Goal: Register for event/course

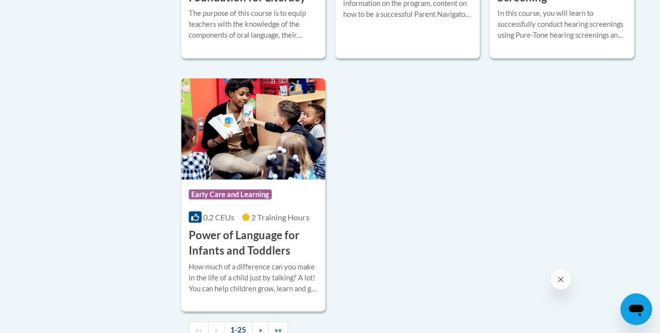
scroll to position [2401, 0]
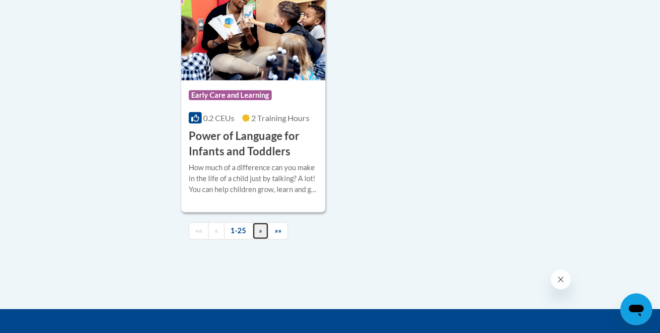
click at [260, 235] on span "»" at bounding box center [260, 230] width 3 height 8
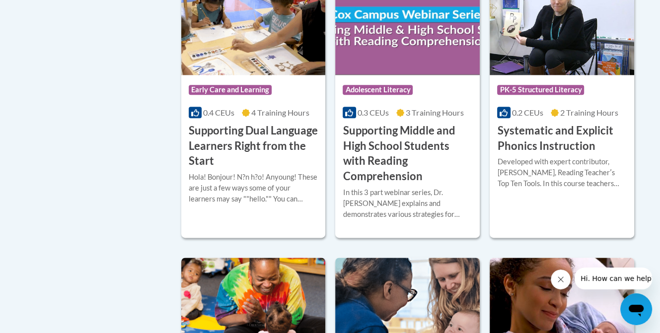
scroll to position [1002, 0]
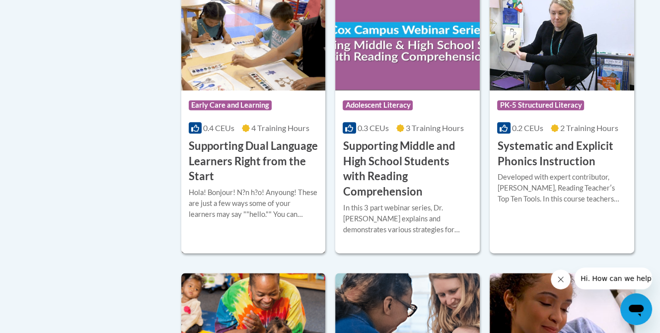
click at [264, 145] on h3 "Supporting Dual Language Learners Right from the Start" at bounding box center [254, 162] width 130 height 46
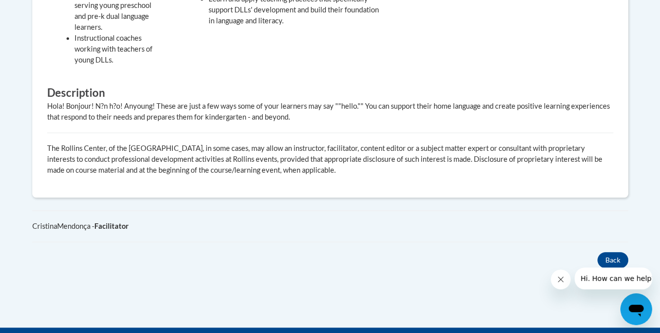
scroll to position [642, 0]
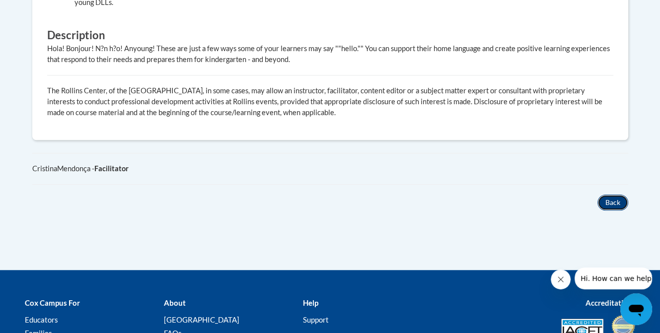
click at [618, 201] on button "Back" at bounding box center [612, 203] width 31 height 16
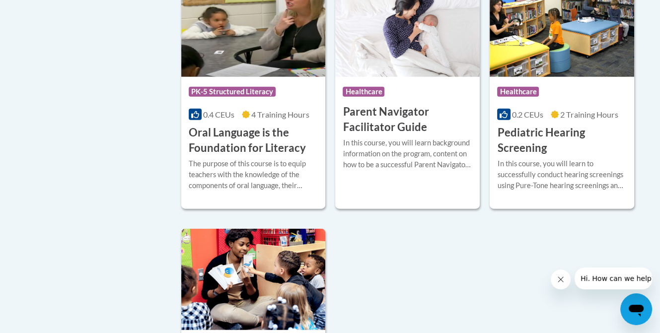
scroll to position [2400, 0]
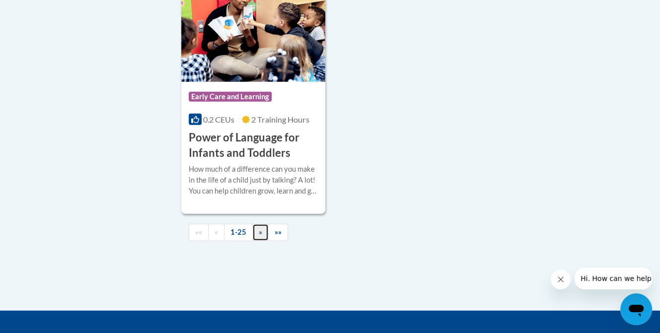
drag, startPoint x: 260, startPoint y: 246, endPoint x: 262, endPoint y: 236, distance: 10.6
click at [260, 236] on span "»" at bounding box center [260, 232] width 3 height 8
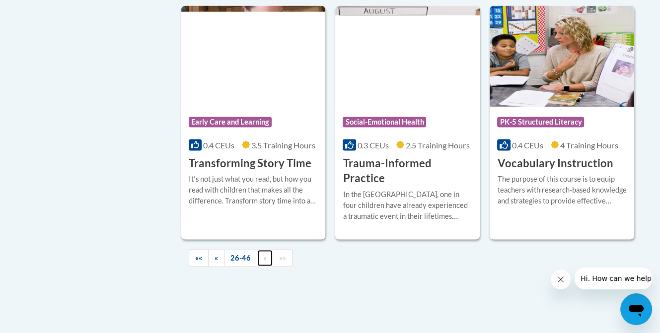
scroll to position [1846, 0]
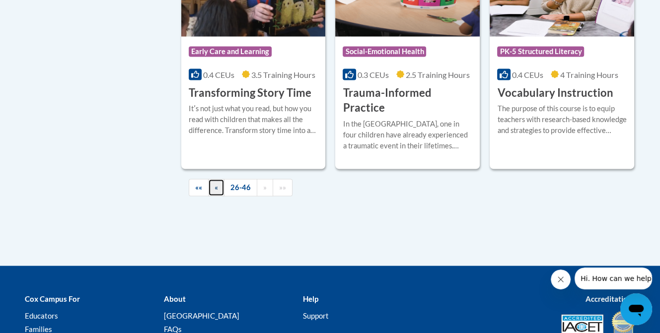
click at [215, 179] on link "«" at bounding box center [216, 187] width 16 height 17
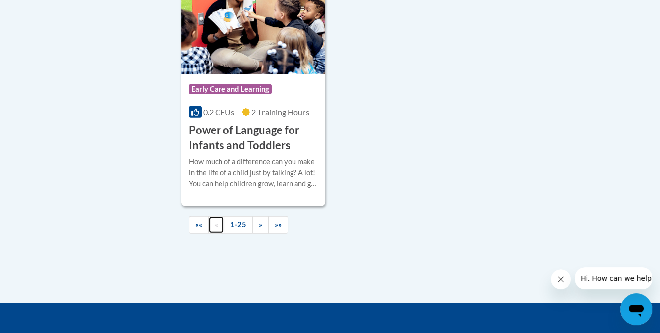
scroll to position [2492, 0]
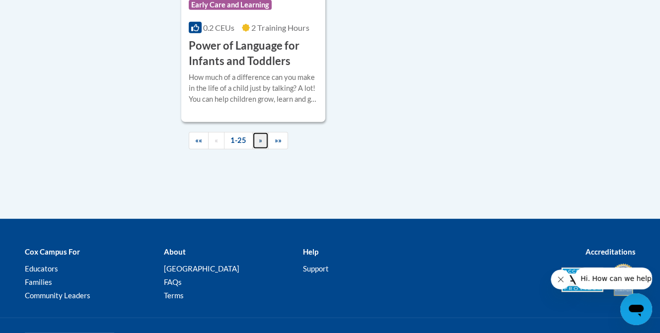
click at [259, 145] on span "»" at bounding box center [260, 140] width 3 height 8
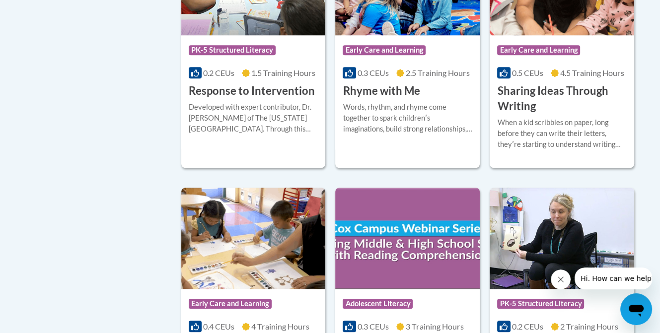
scroll to position [903, 0]
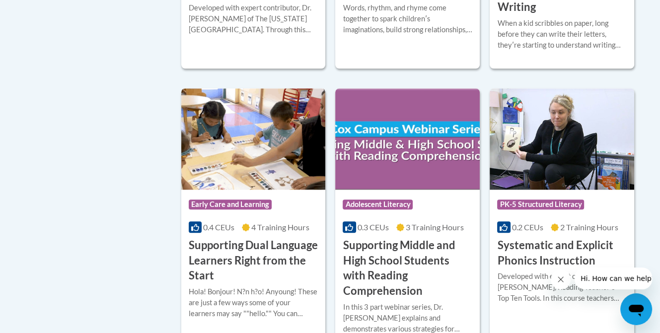
click at [238, 241] on h3 "Supporting Dual Language Learners Right from the Start" at bounding box center [254, 261] width 130 height 46
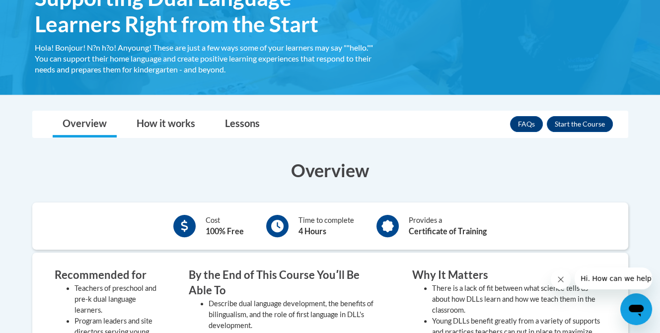
scroll to position [199, 0]
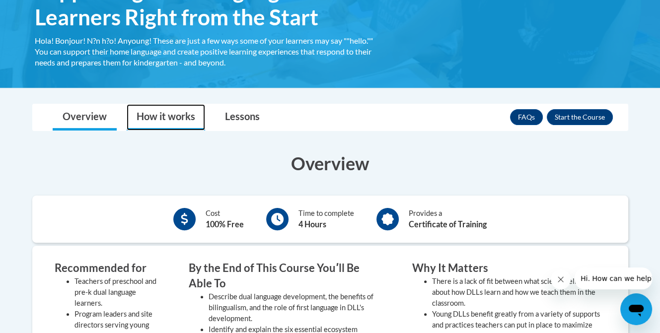
click at [162, 113] on link "How it works" at bounding box center [166, 117] width 78 height 26
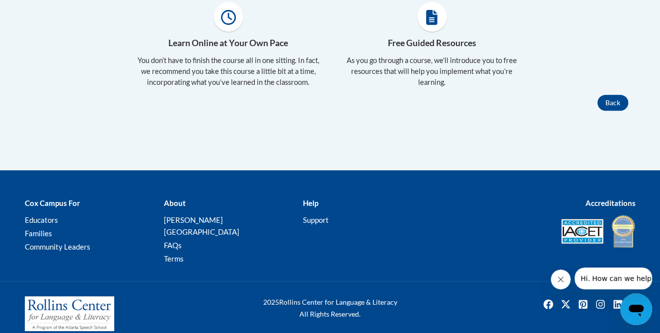
scroll to position [243, 0]
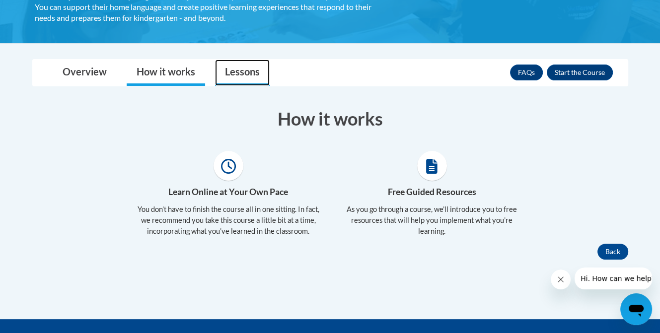
click at [242, 76] on link "Lessons" at bounding box center [242, 73] width 55 height 26
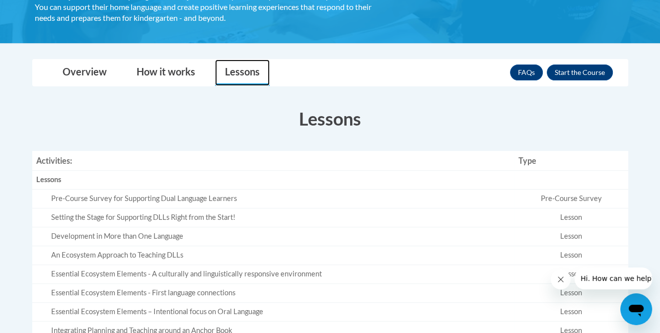
scroll to position [293, 0]
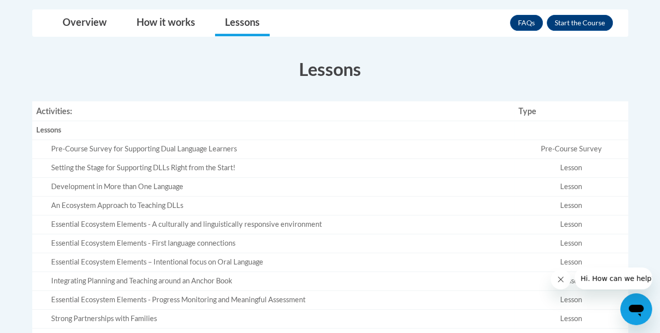
click at [170, 149] on div "Pre-Course Survey for Supporting Dual Language Learners" at bounding box center [281, 149] width 460 height 10
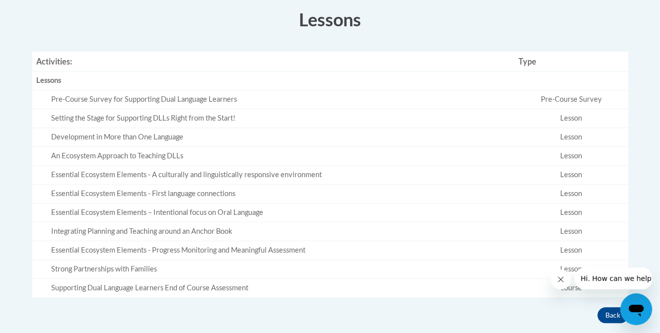
scroll to position [144, 0]
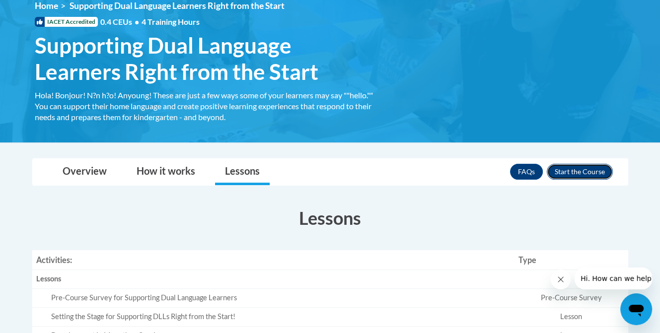
click at [583, 170] on button "Enroll" at bounding box center [580, 172] width 66 height 16
